Goal: Navigation & Orientation: Find specific page/section

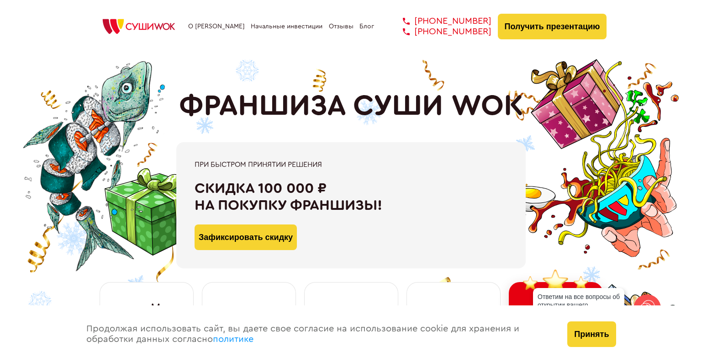
click at [329, 26] on link "Отзывы" at bounding box center [341, 26] width 25 height 7
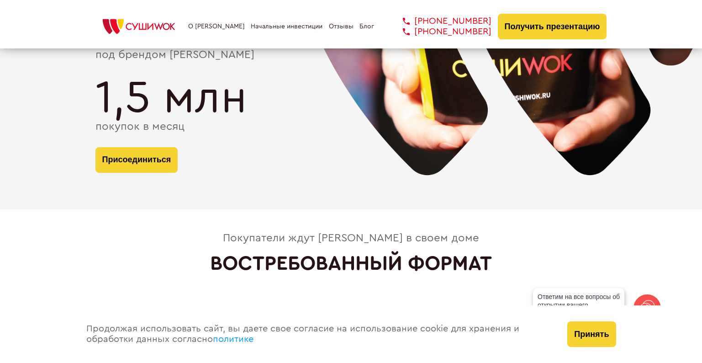
scroll to position [1987, 0]
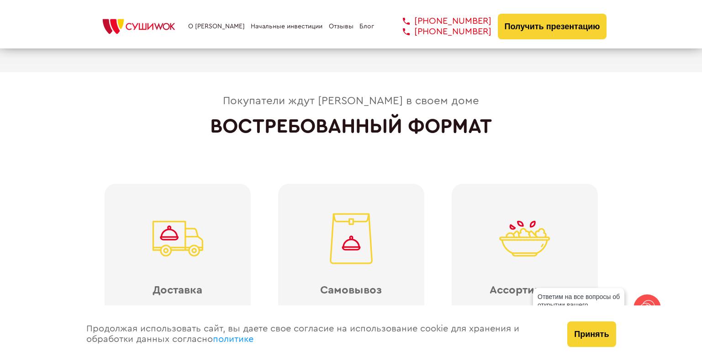
click at [368, 26] on link "Блог" at bounding box center [367, 26] width 15 height 7
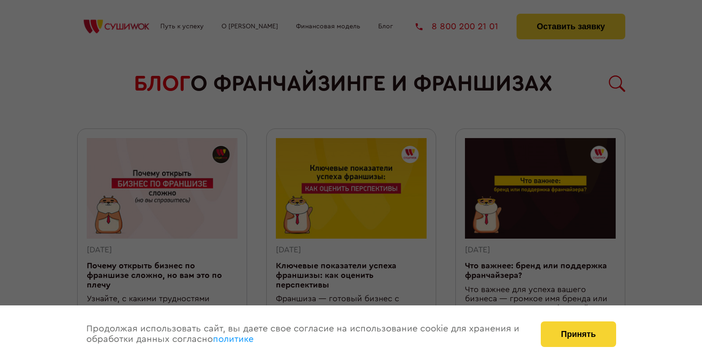
scroll to position [900, 0]
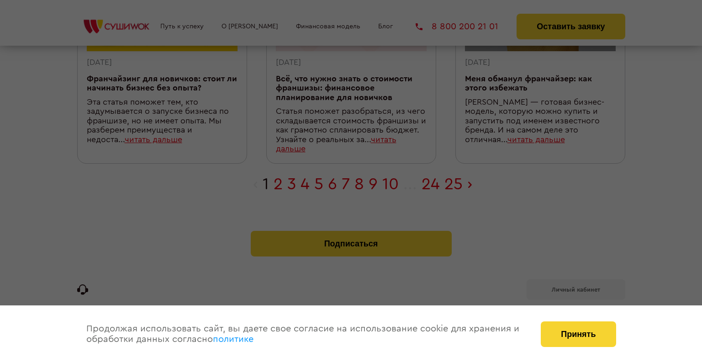
click at [389, 185] on div at bounding box center [351, 181] width 702 height 363
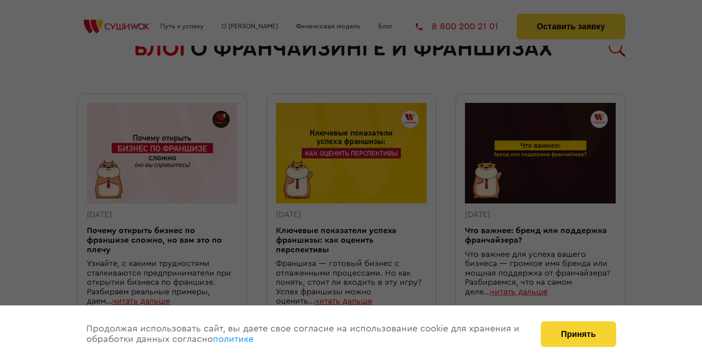
scroll to position [0, 0]
